Goal: Task Accomplishment & Management: Complete application form

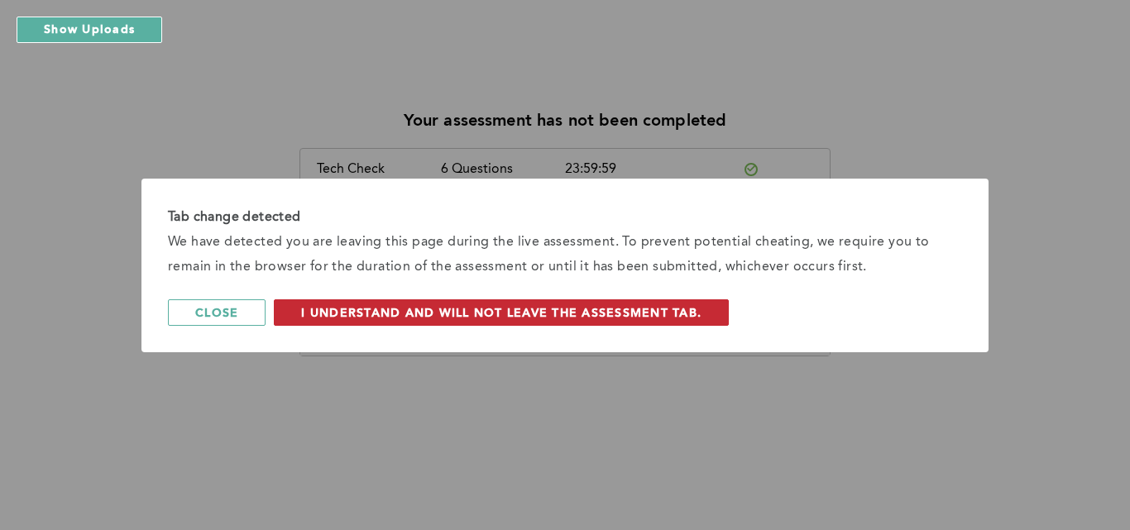
click at [519, 308] on span "I understand and will not leave the assessment tab." at bounding box center [501, 312] width 400 height 16
click at [433, 309] on span "I understand and will not leave the assessment tab." at bounding box center [501, 312] width 400 height 16
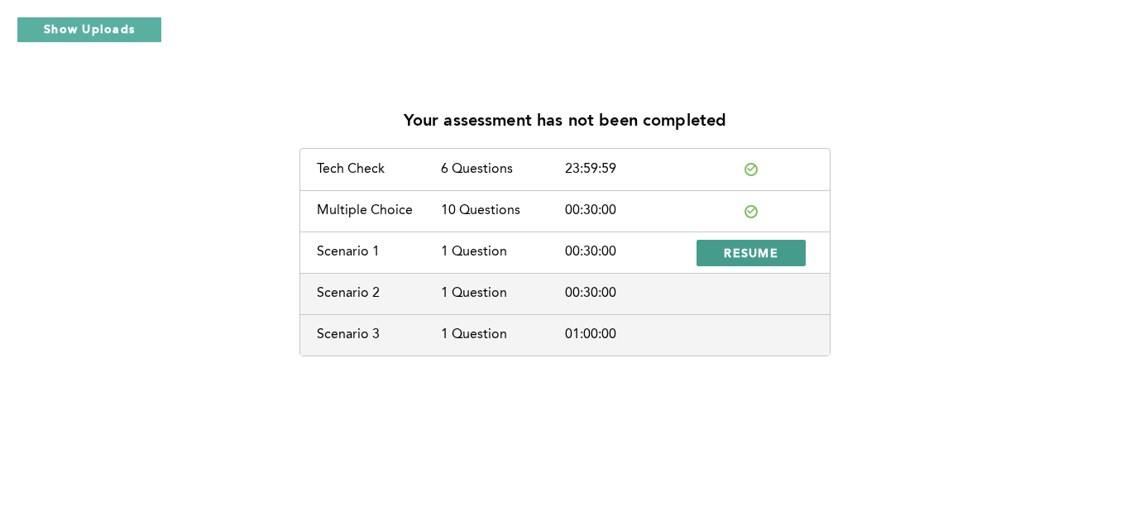
click at [736, 253] on span "RESUME" at bounding box center [751, 253] width 55 height 16
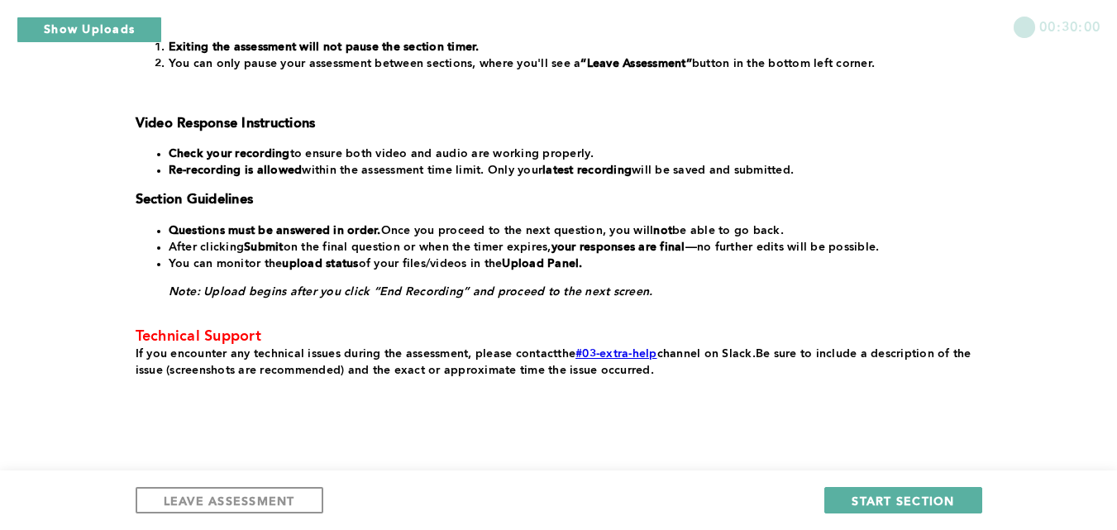
scroll to position [425, 0]
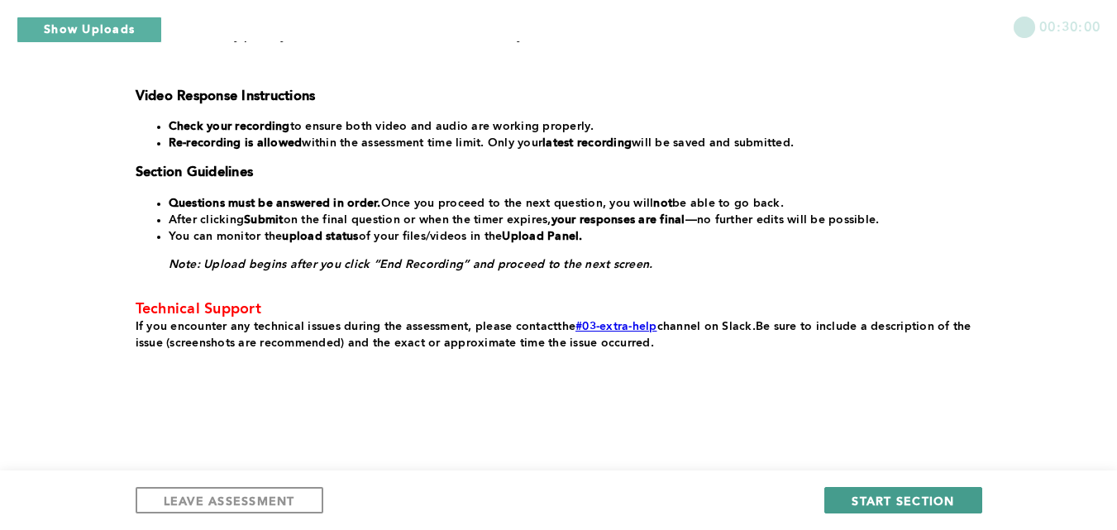
click at [888, 500] on span "START SECTION" at bounding box center [903, 501] width 103 height 16
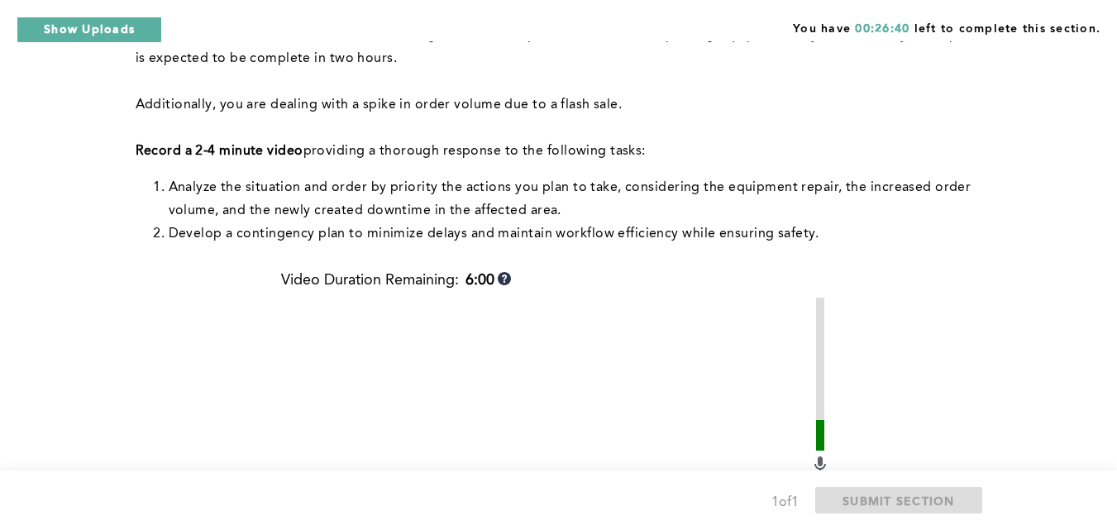
scroll to position [217, 0]
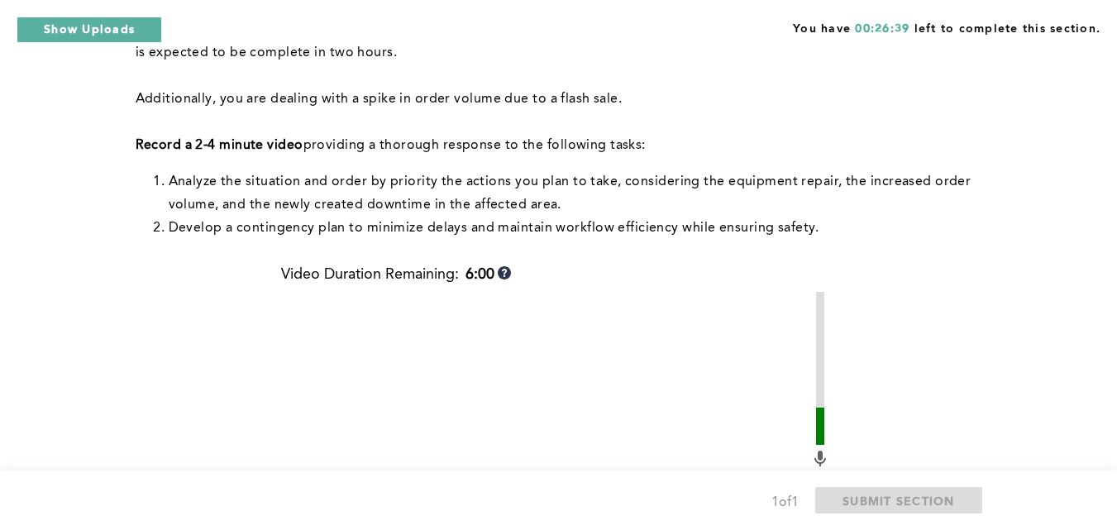
click at [1011, 137] on div "You have 00:26:39 left to complete this section. Q1 Context: At the start of yo…" at bounding box center [558, 353] width 1117 height 1141
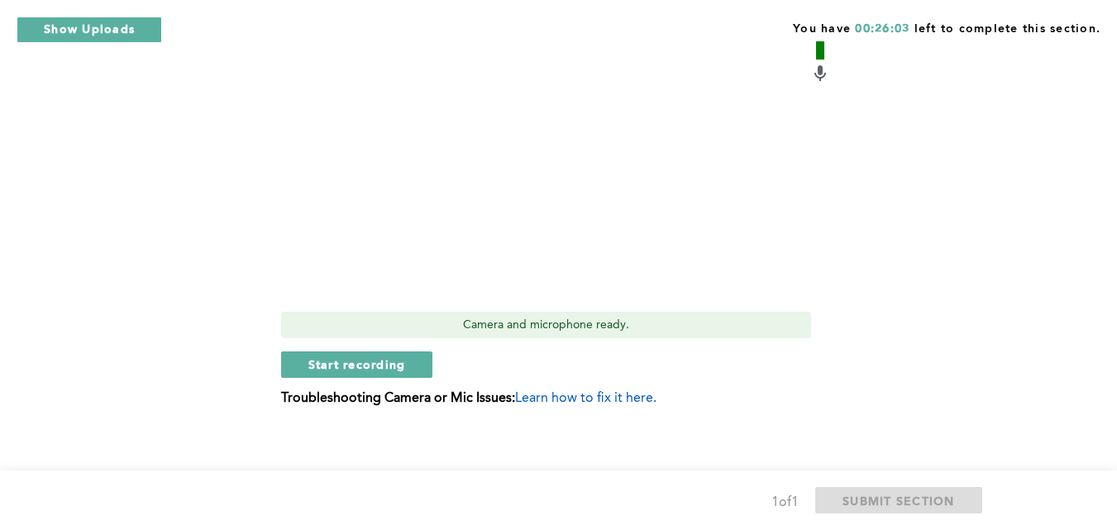
scroll to position [610, 0]
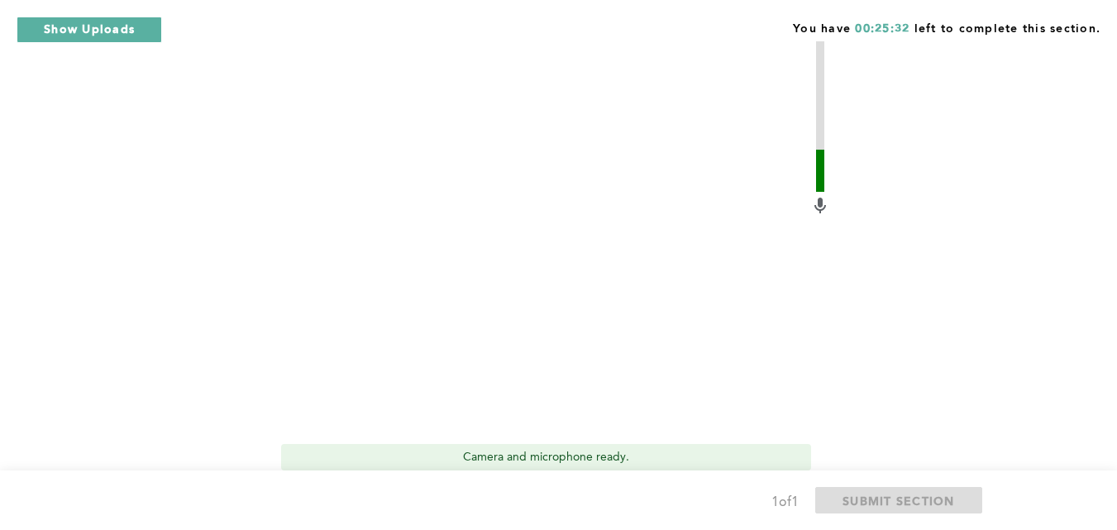
scroll to position [611, 0]
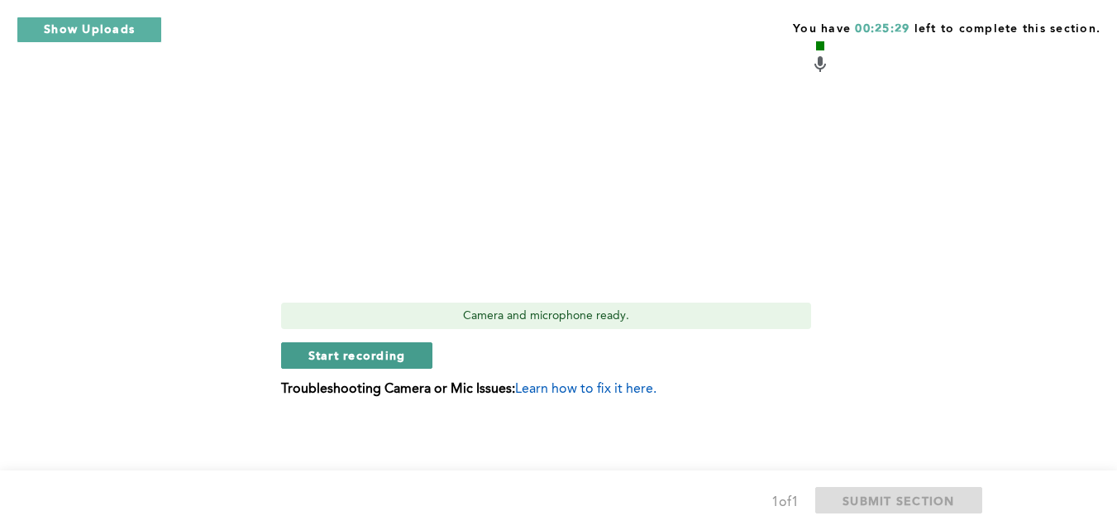
click at [373, 356] on span "Start recording" at bounding box center [357, 355] width 98 height 16
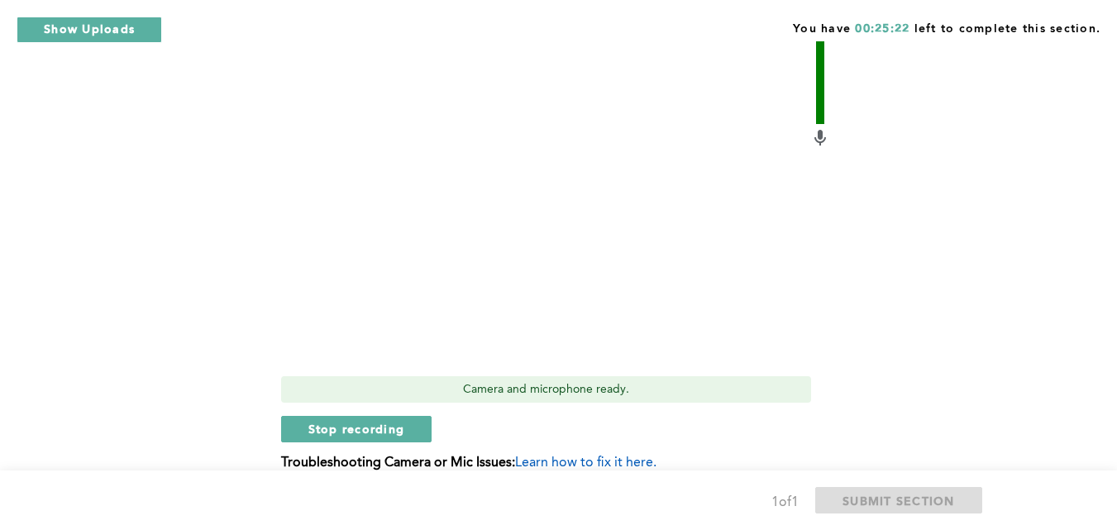
scroll to position [557, 0]
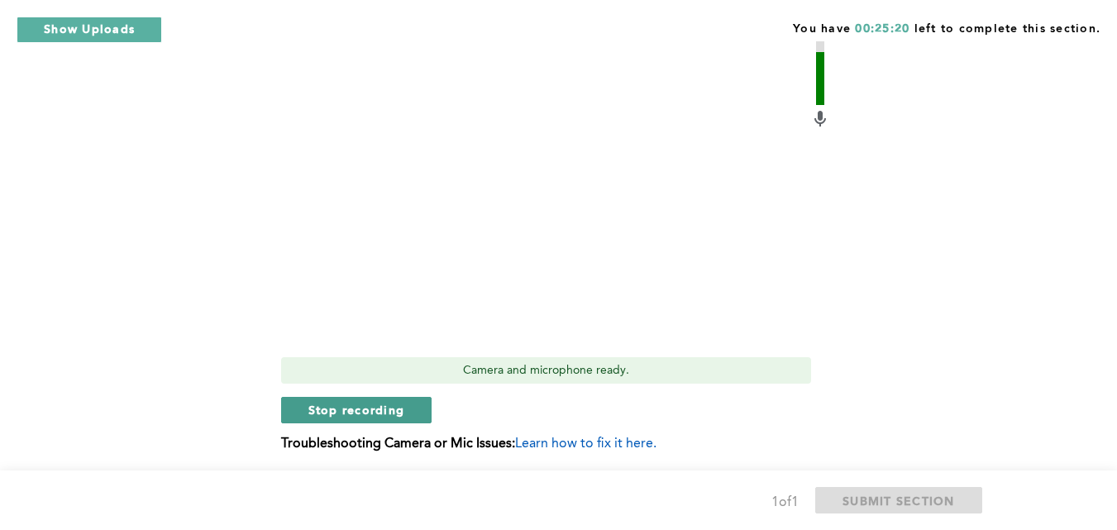
click at [385, 404] on span "Stop recording" at bounding box center [356, 410] width 97 height 16
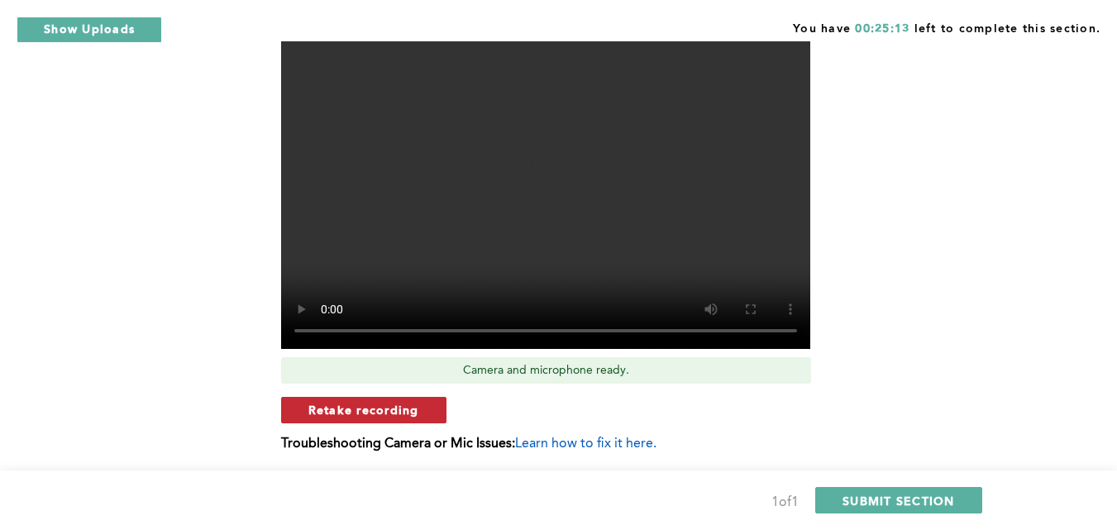
click at [386, 408] on span "Retake recording" at bounding box center [363, 410] width 111 height 16
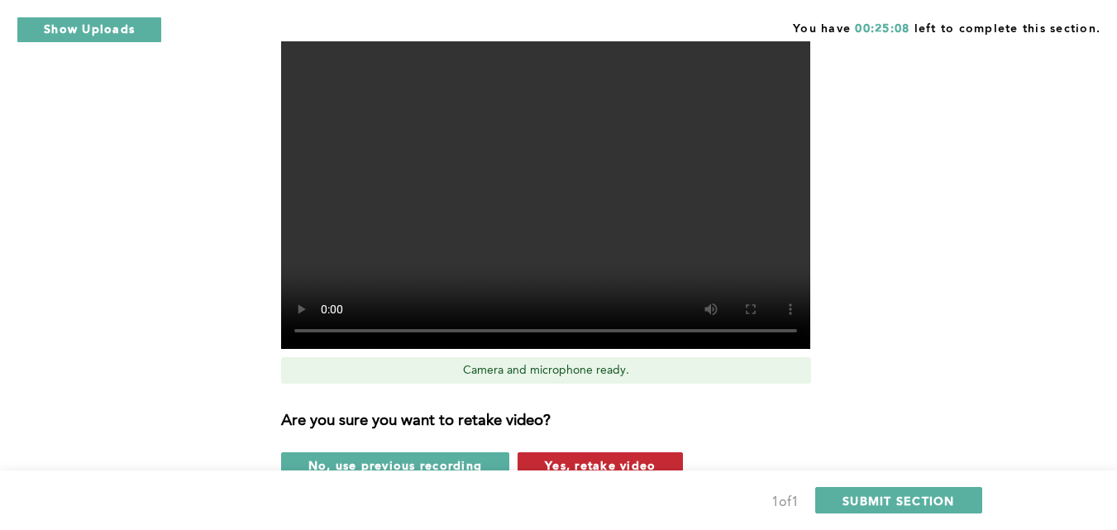
click at [631, 453] on button "Yes, retake video" at bounding box center [600, 465] width 165 height 26
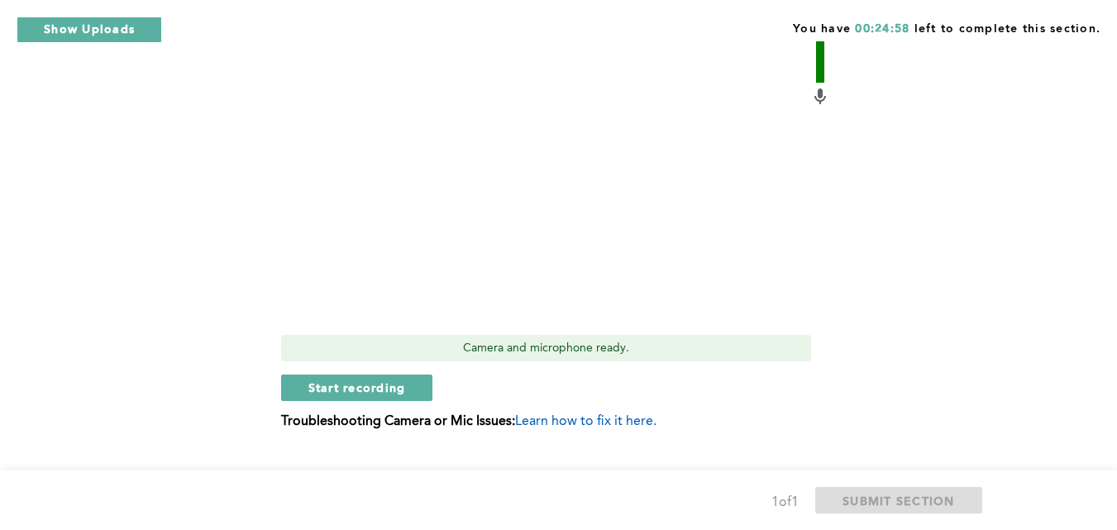
scroll to position [611, 0]
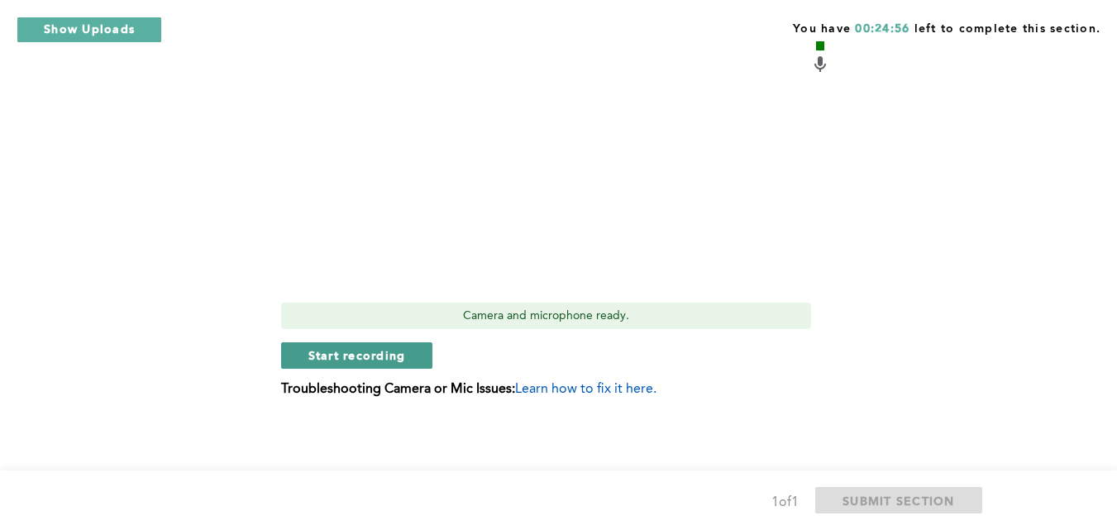
click at [390, 360] on span "Start recording" at bounding box center [357, 355] width 98 height 16
click at [390, 360] on span "Stop recording" at bounding box center [356, 355] width 97 height 16
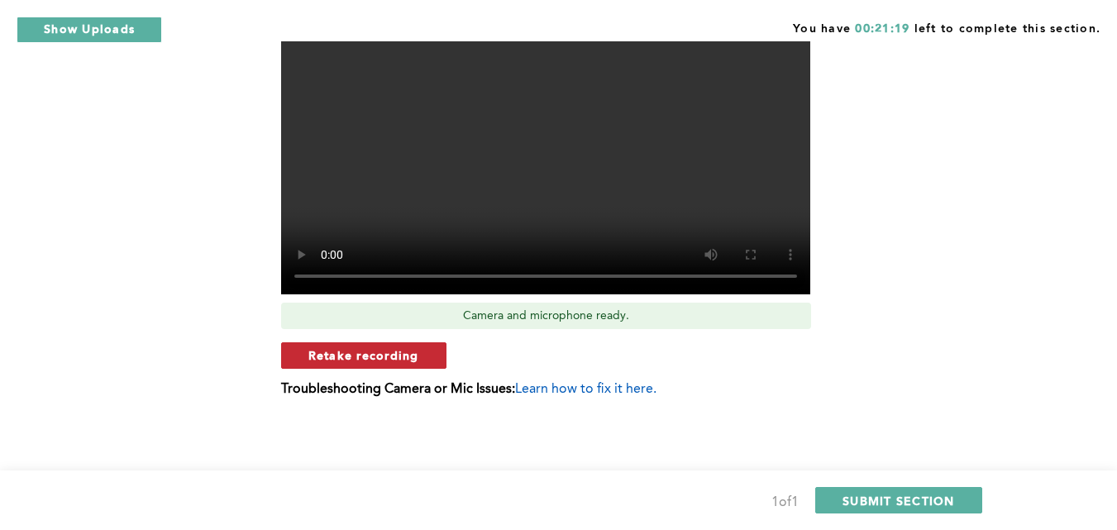
click at [347, 354] on span "Retake recording" at bounding box center [363, 355] width 111 height 16
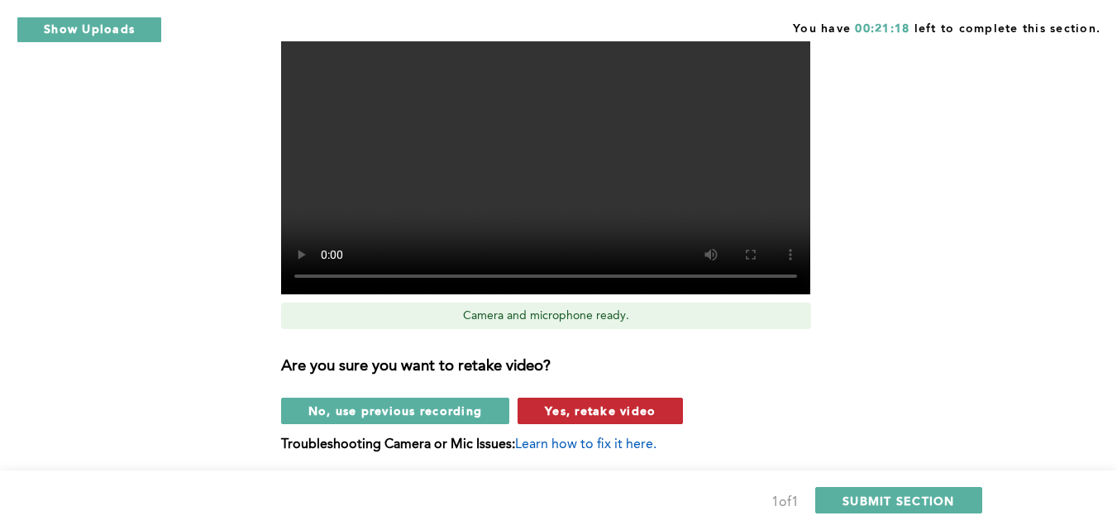
click at [586, 416] on span "Yes, retake video" at bounding box center [600, 411] width 111 height 16
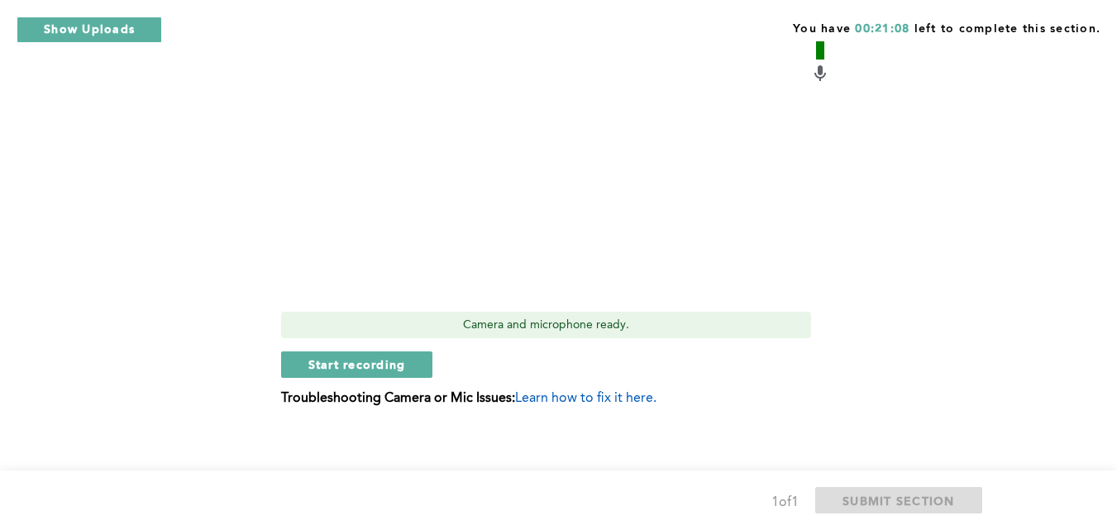
scroll to position [604, 0]
click at [373, 356] on span "Start recording" at bounding box center [357, 363] width 98 height 16
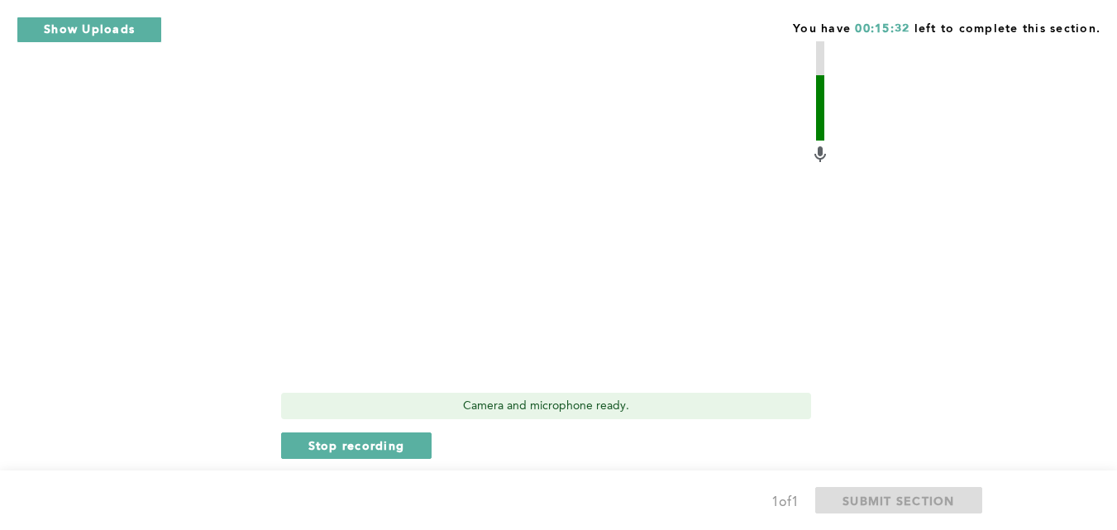
scroll to position [611, 0]
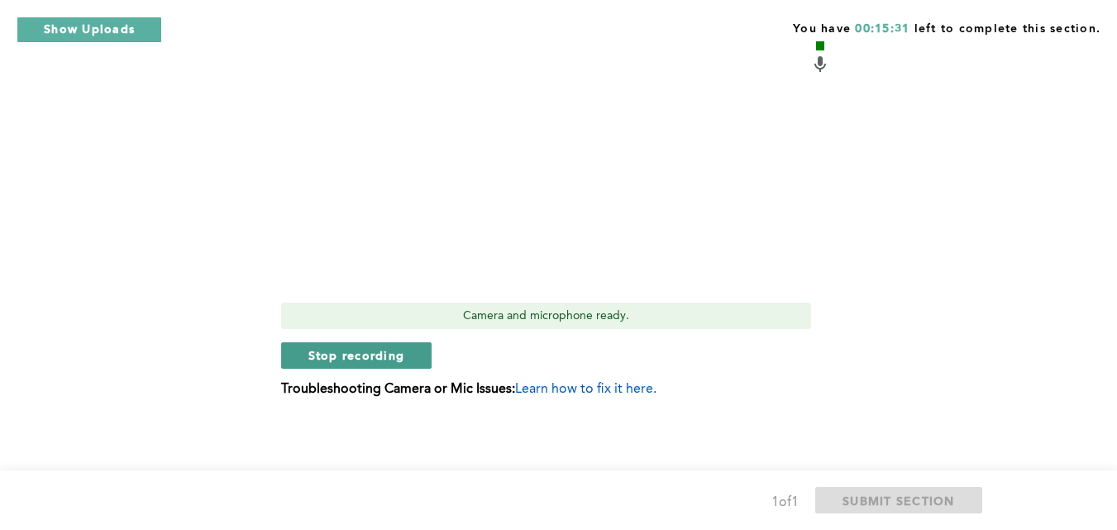
click at [397, 347] on span "Stop recording" at bounding box center [356, 355] width 97 height 16
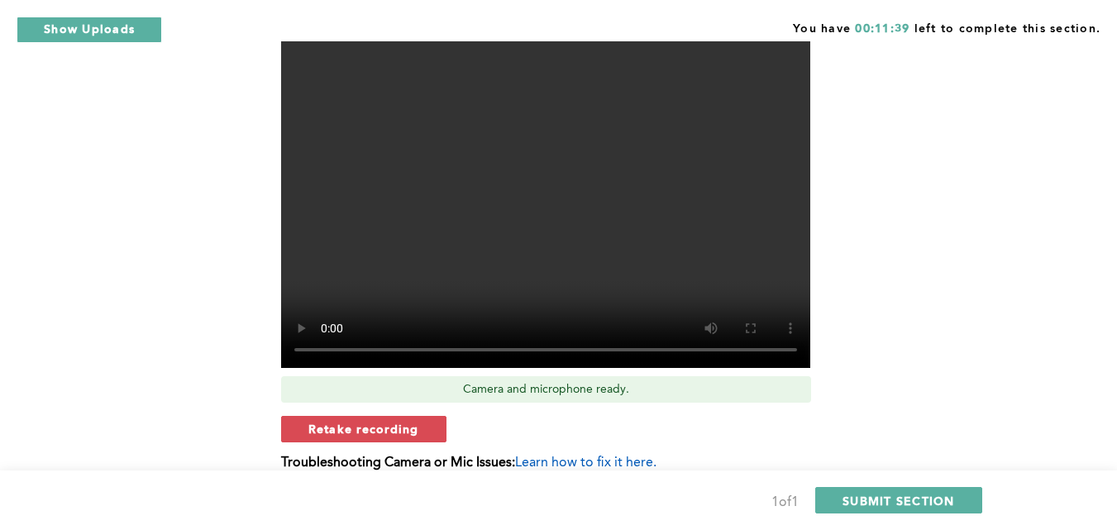
scroll to position [539, 0]
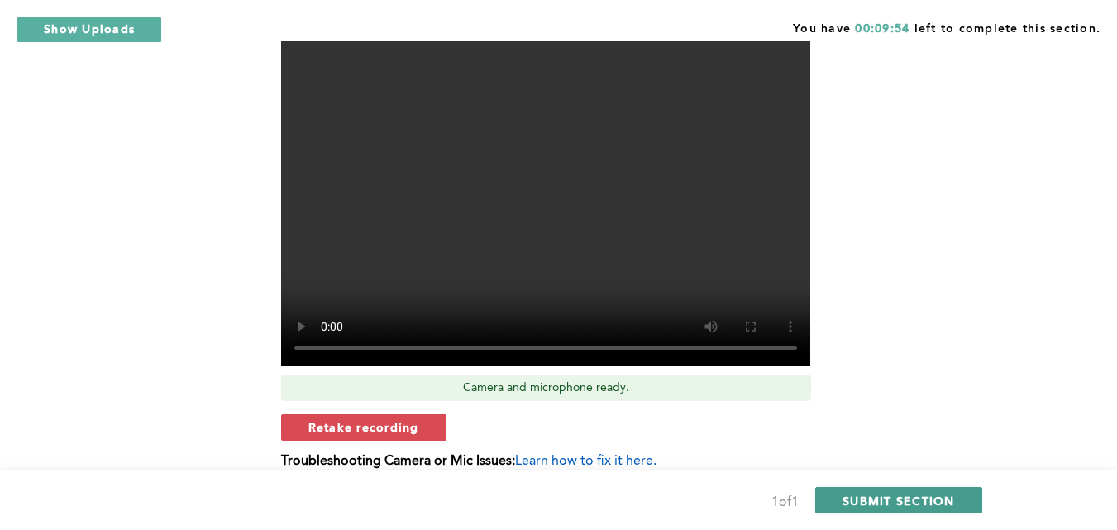
drag, startPoint x: 908, startPoint y: 494, endPoint x: 900, endPoint y: 500, distance: 10.6
click at [900, 500] on span "SUBMIT SECTION" at bounding box center [899, 501] width 112 height 16
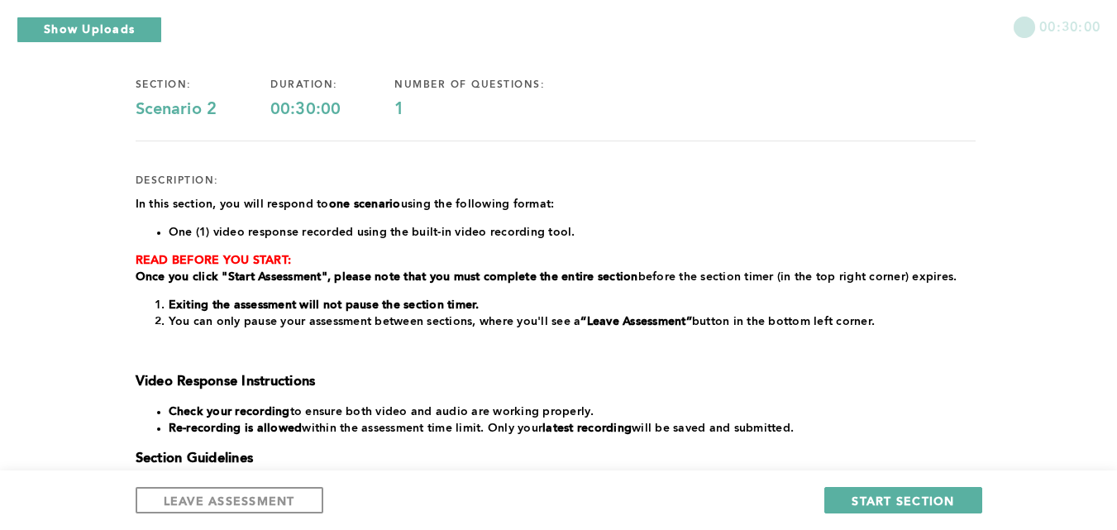
scroll to position [105, 0]
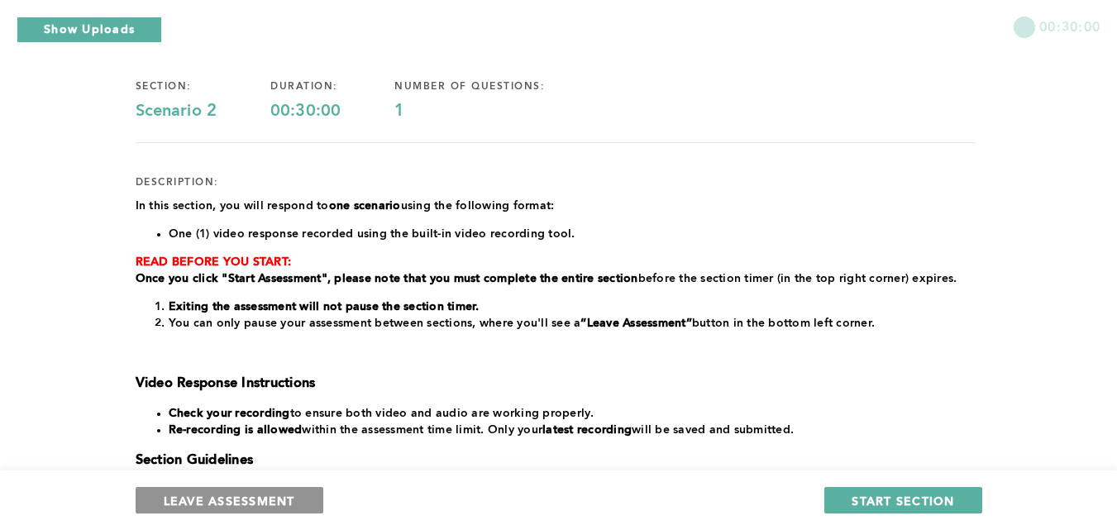
click at [250, 504] on span "LEAVE ASSESSMENT" at bounding box center [230, 501] width 132 height 16
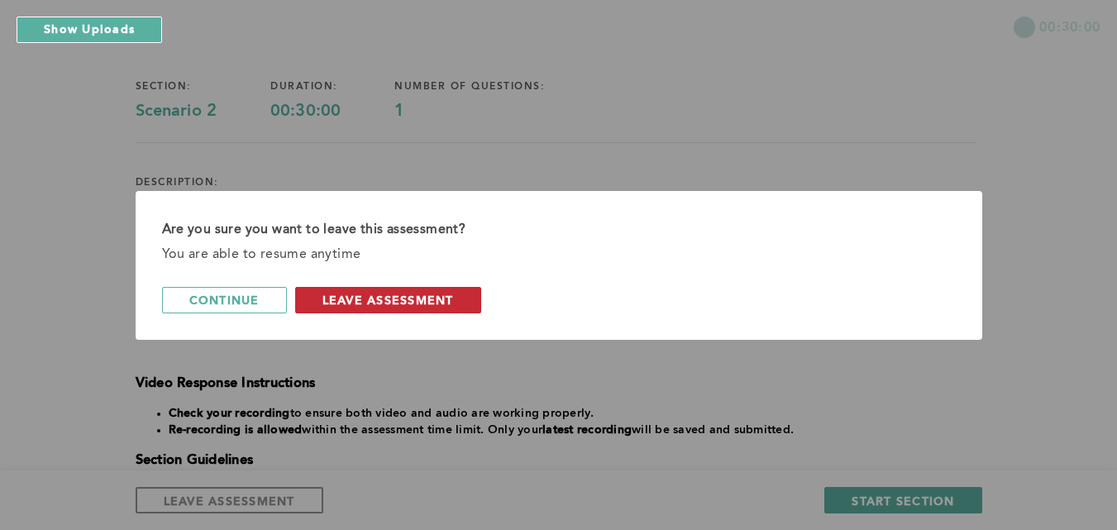
click at [397, 293] on span "leave assessment" at bounding box center [389, 300] width 132 height 16
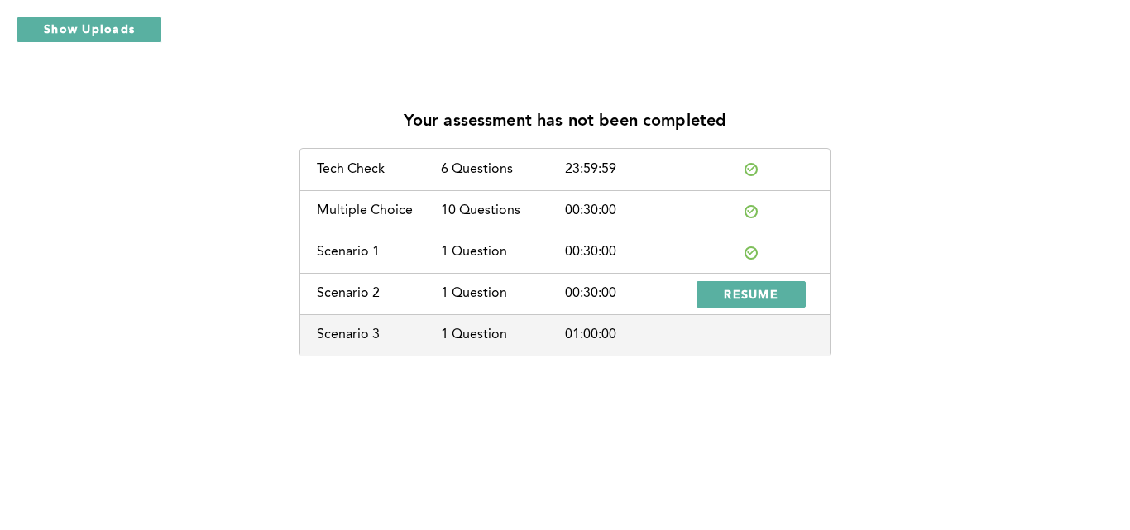
click at [397, 293] on div "Scenario 2" at bounding box center [379, 293] width 124 height 15
